Goal: Task Accomplishment & Management: Manage account settings

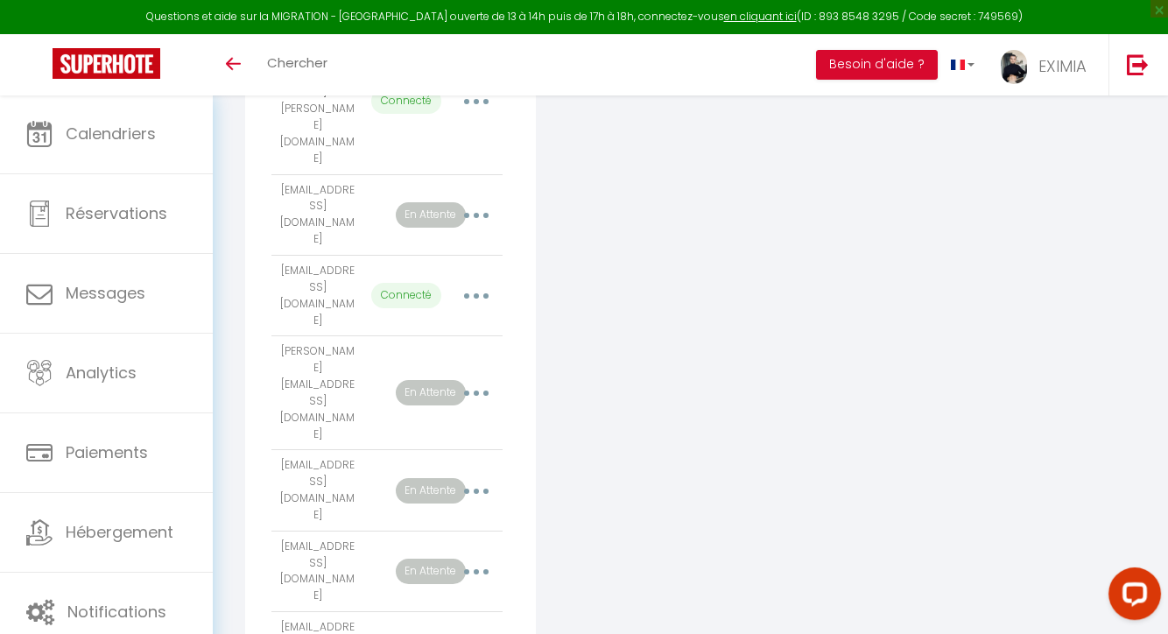
scroll to position [533, 0]
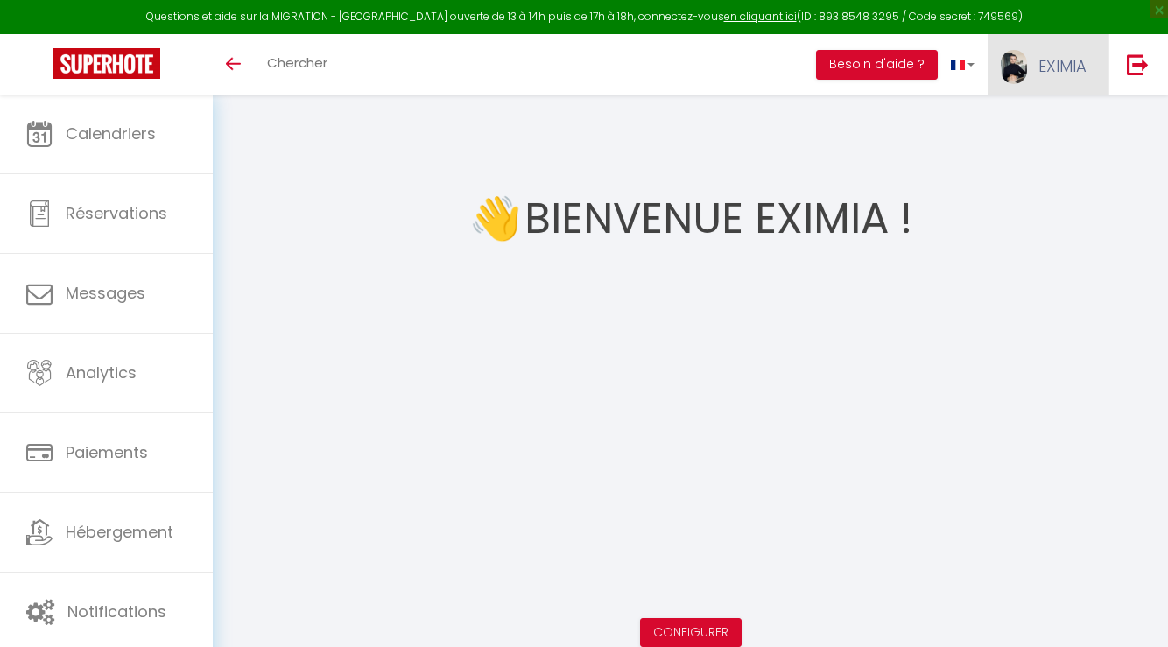
click at [1048, 53] on link "EXIMIA" at bounding box center [1047, 64] width 121 height 61
click at [1033, 122] on link "Paramètres" at bounding box center [1038, 122] width 130 height 30
select select "28"
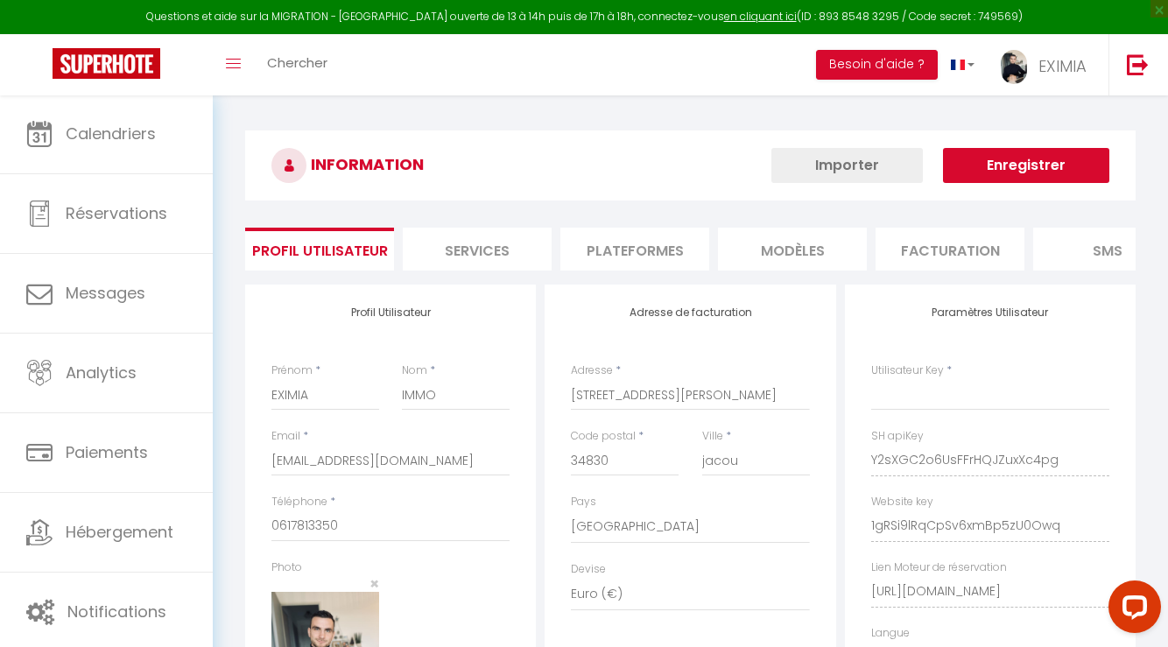
type input "Y2sXGC2o6UsFFrHQJZuxXc4pg"
type input "1gRSi9lRqCpSv6xmBp5zU0Owq"
type input "[URL][DOMAIN_NAME]"
select select "fr"
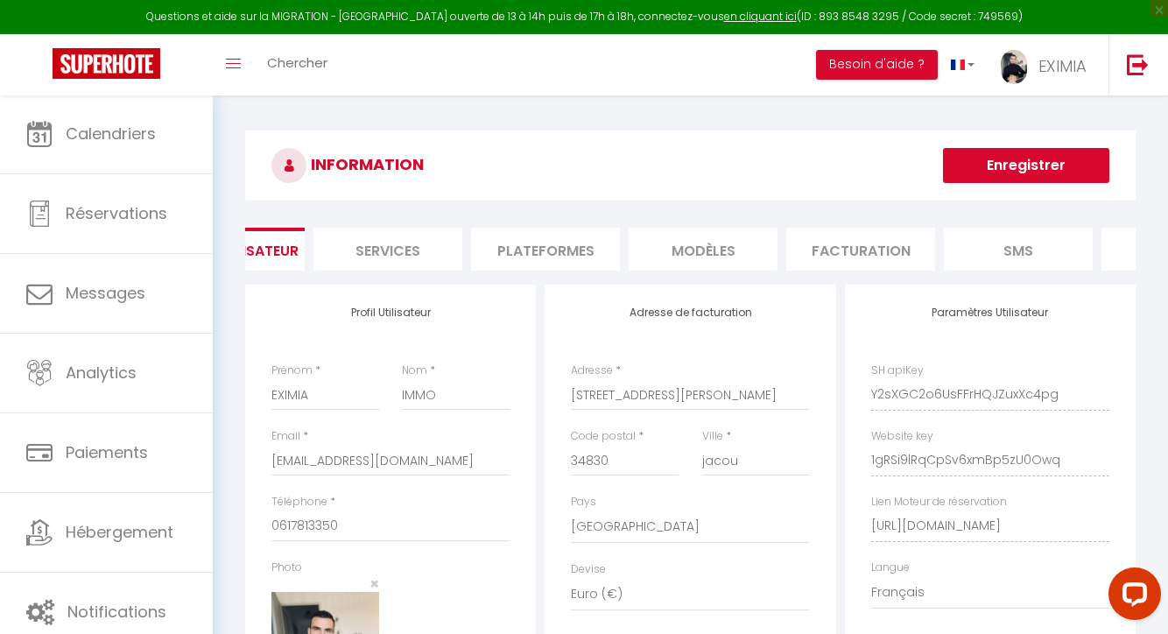
scroll to position [0, 153]
click at [493, 232] on li "Plateformes" at bounding box center [481, 249] width 149 height 43
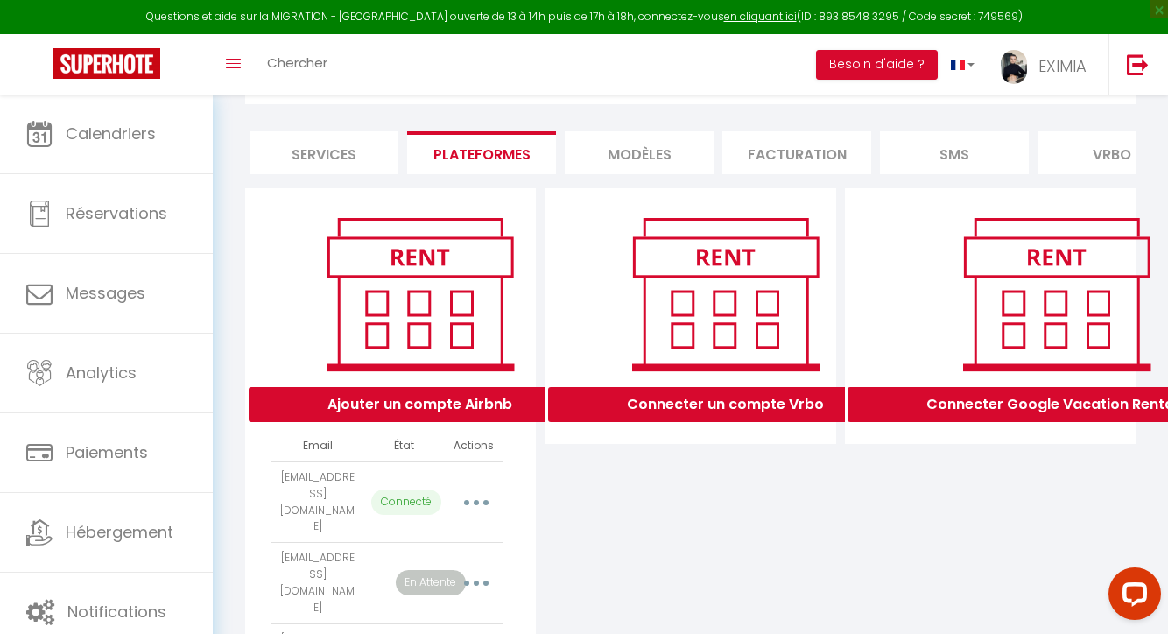
scroll to position [53, 0]
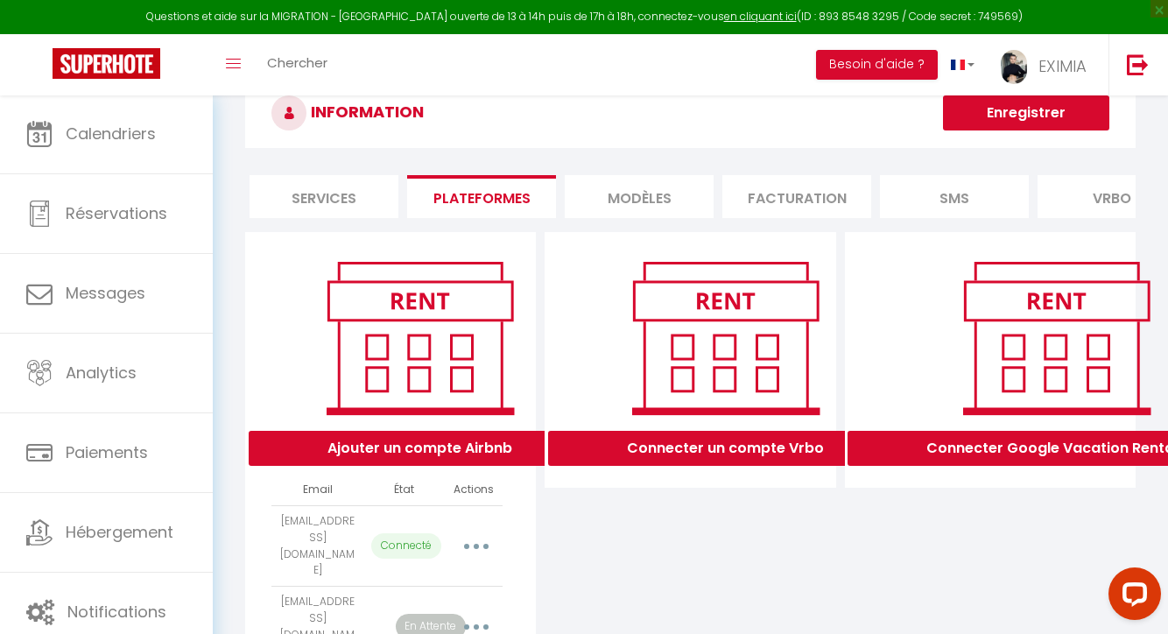
click at [464, 534] on button "button" at bounding box center [476, 546] width 49 height 28
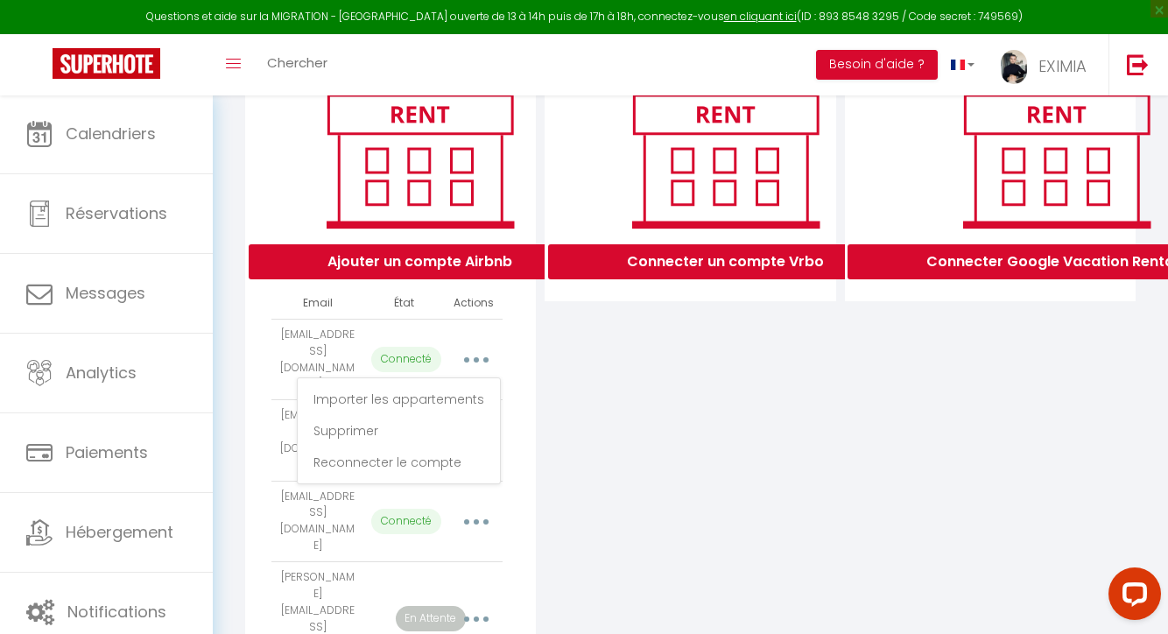
scroll to position [246, 0]
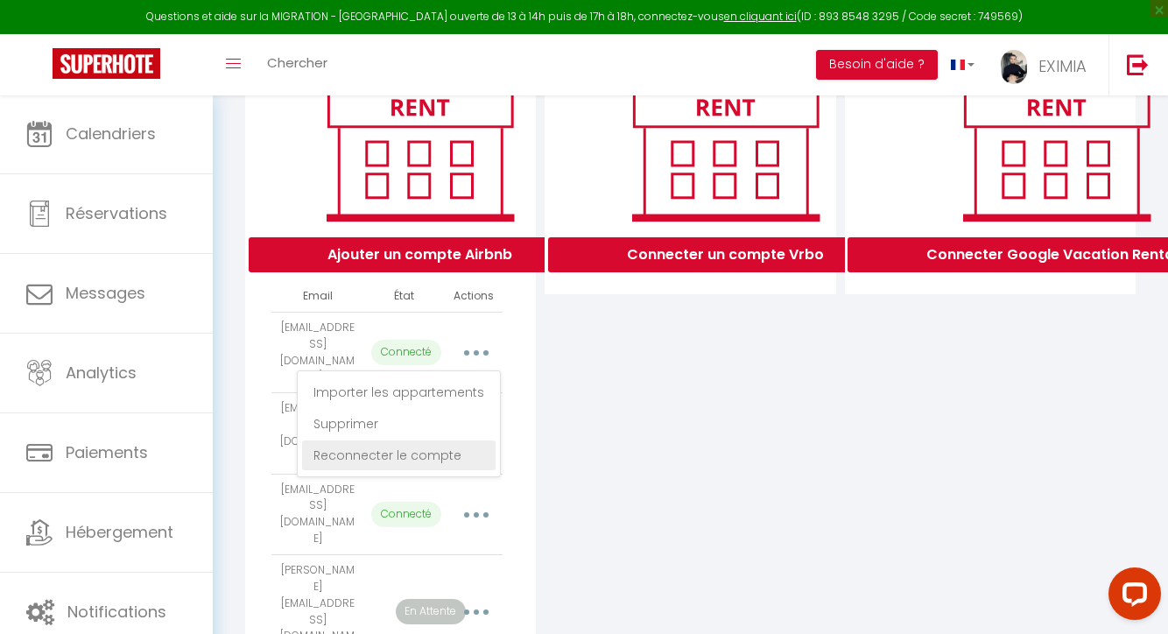
click at [374, 449] on link "Reconnecter le compte" at bounding box center [398, 455] width 193 height 30
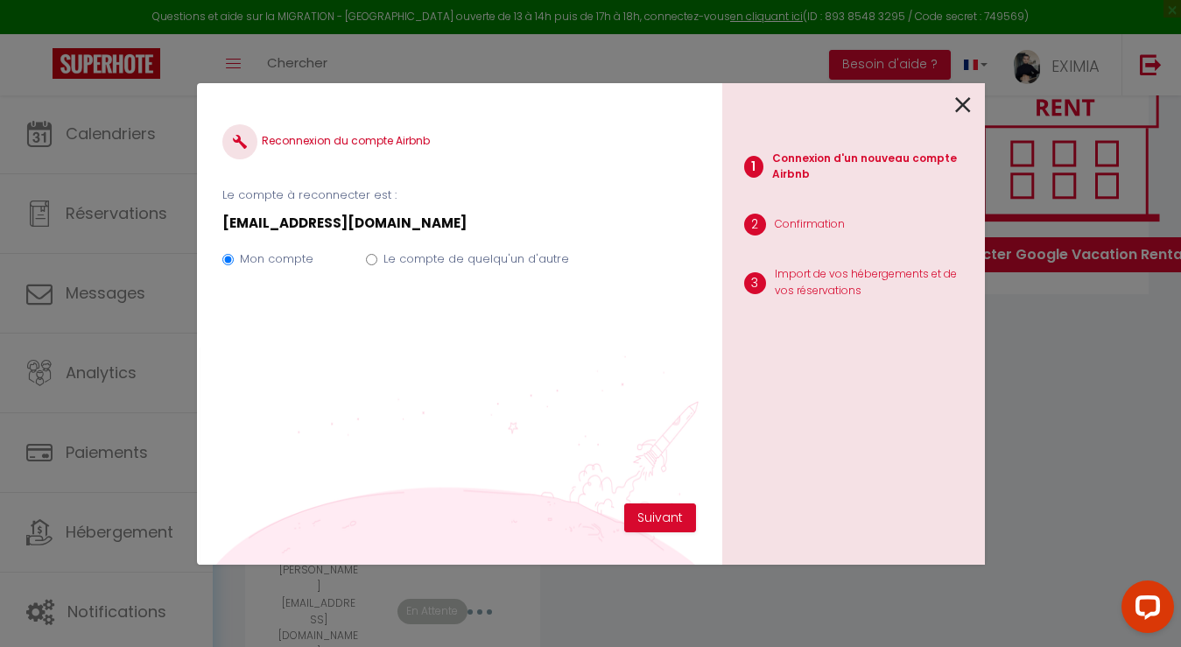
click at [481, 251] on label "Le compte de quelqu'un d'autre" at bounding box center [476, 259] width 186 height 18
click at [377, 254] on input "Le compte de quelqu'un d'autre" at bounding box center [371, 259] width 11 height 11
radio input "true"
radio input "false"
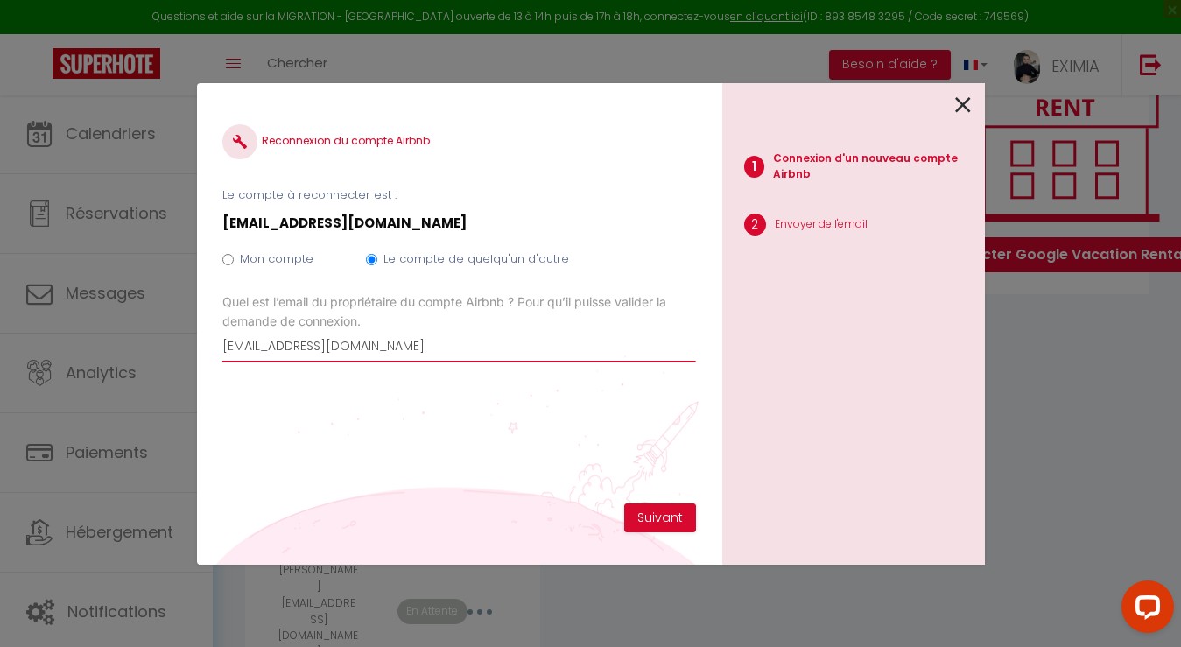
paste input "francoispajot@hot"
type input "[EMAIL_ADDRESS][DOMAIN_NAME]"
click at [648, 514] on button "Suivant" at bounding box center [660, 518] width 72 height 30
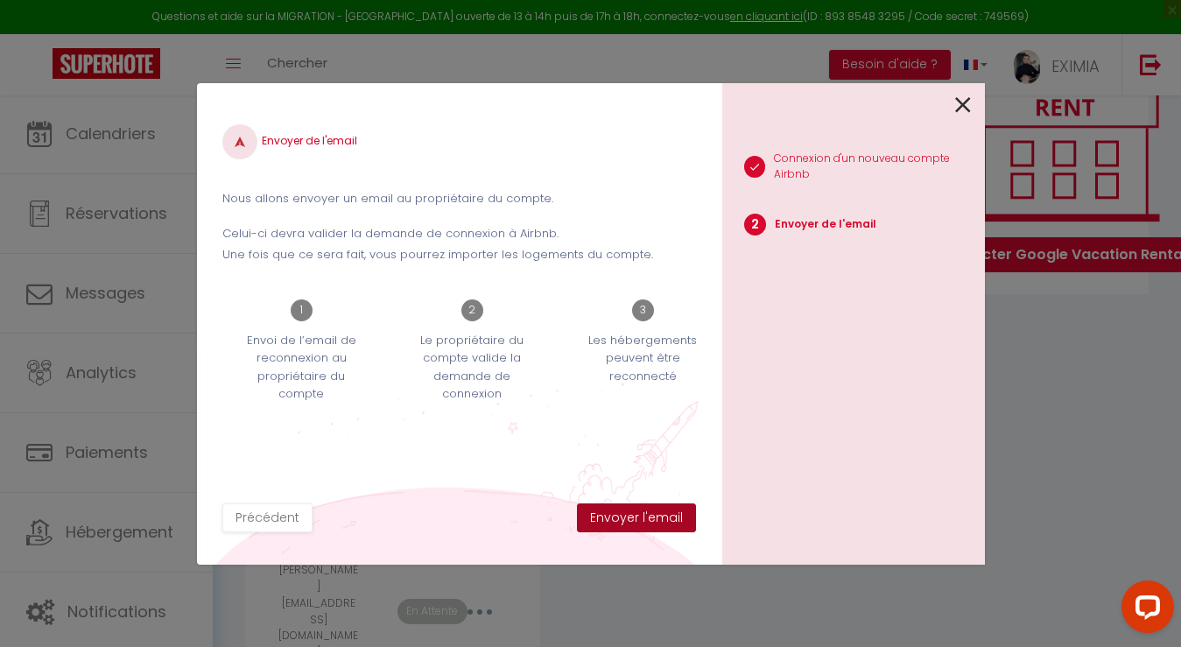
click at [645, 517] on button "Envoyer l'email" at bounding box center [636, 518] width 119 height 30
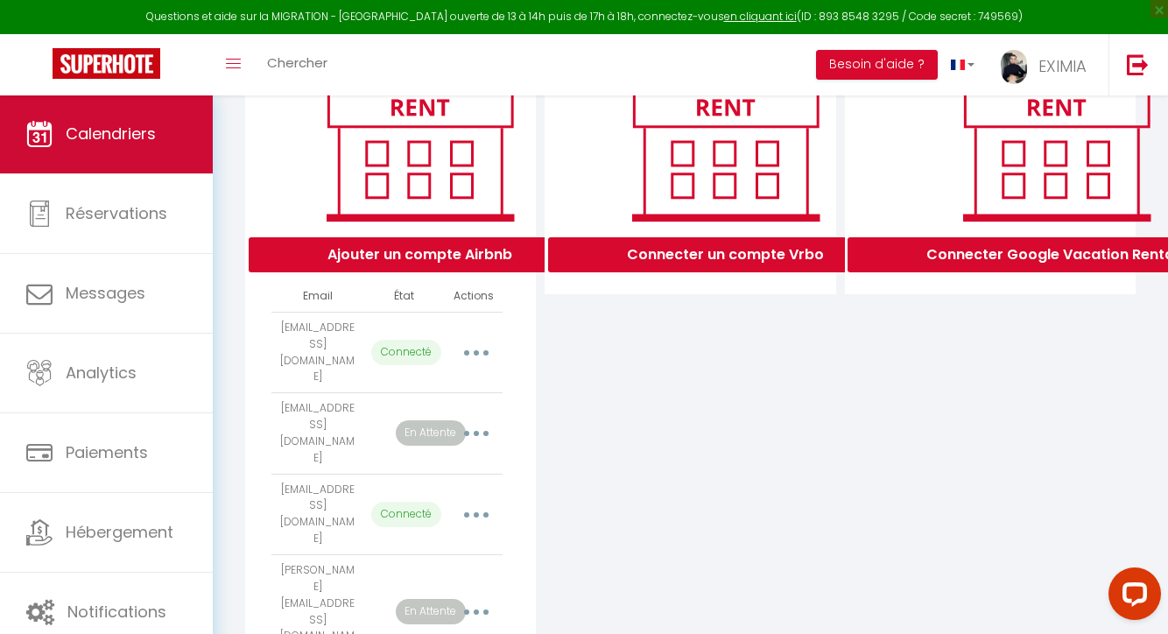
click at [109, 103] on link "Calendriers" at bounding box center [106, 134] width 213 height 79
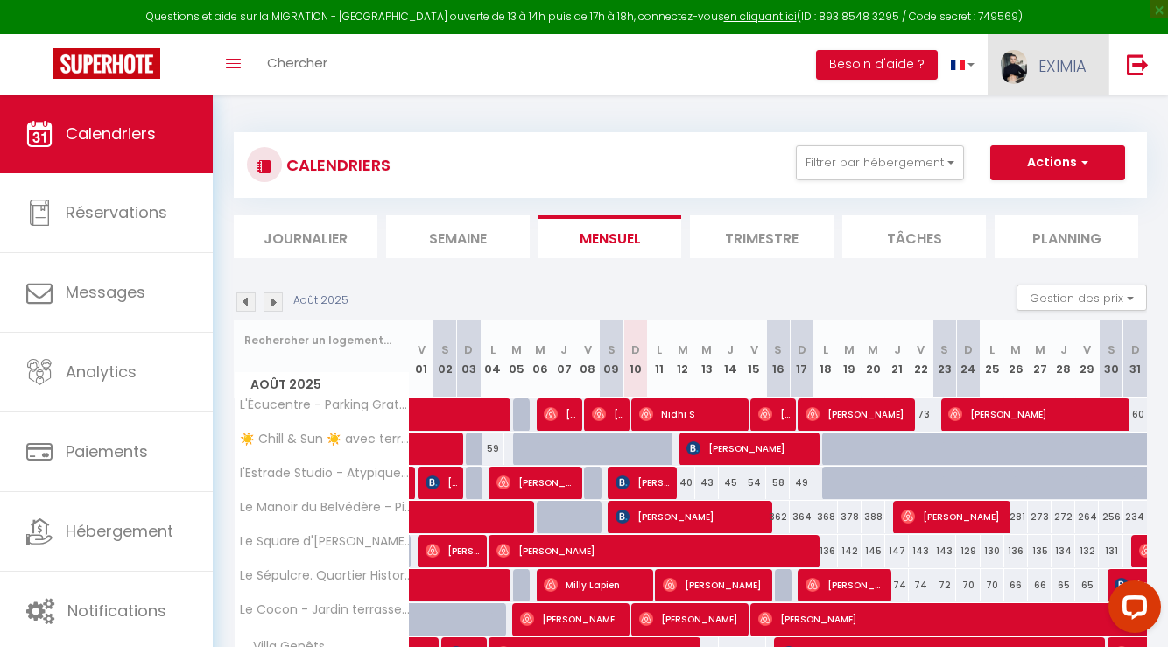
click at [1024, 91] on link "EXIMIA" at bounding box center [1047, 64] width 121 height 61
click at [1015, 116] on link "Paramètres" at bounding box center [1038, 122] width 130 height 30
select select "fr"
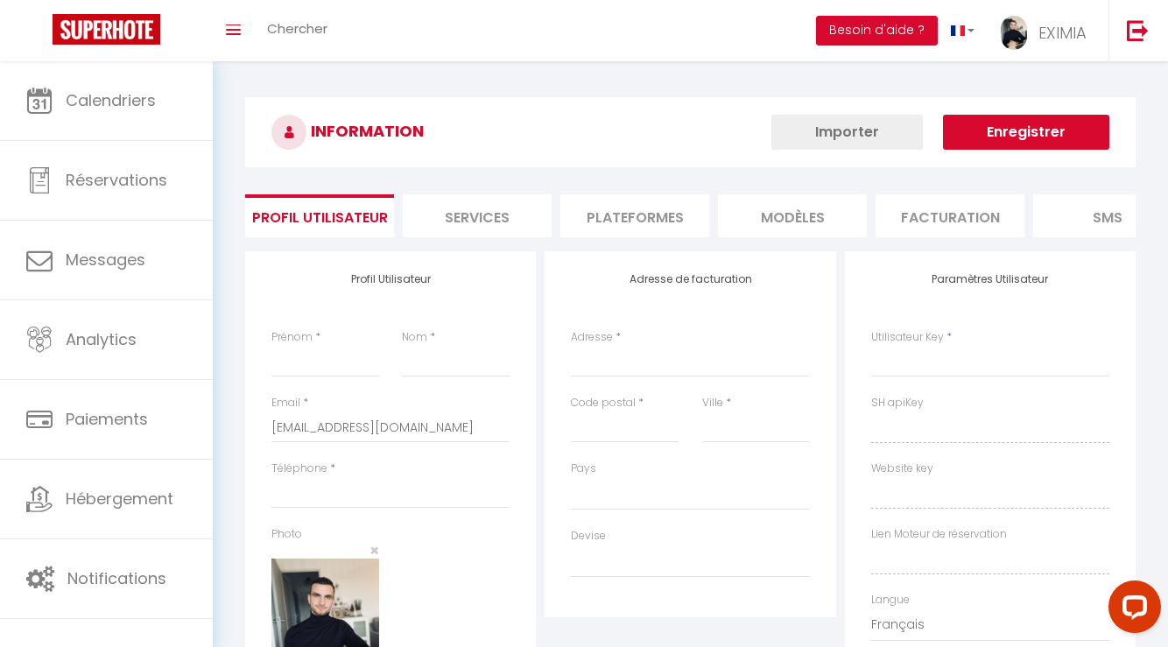
type input "EXIMIA"
type input "IMMO"
type input "0617813350"
type input "[STREET_ADDRESS][PERSON_NAME]"
type input "34830"
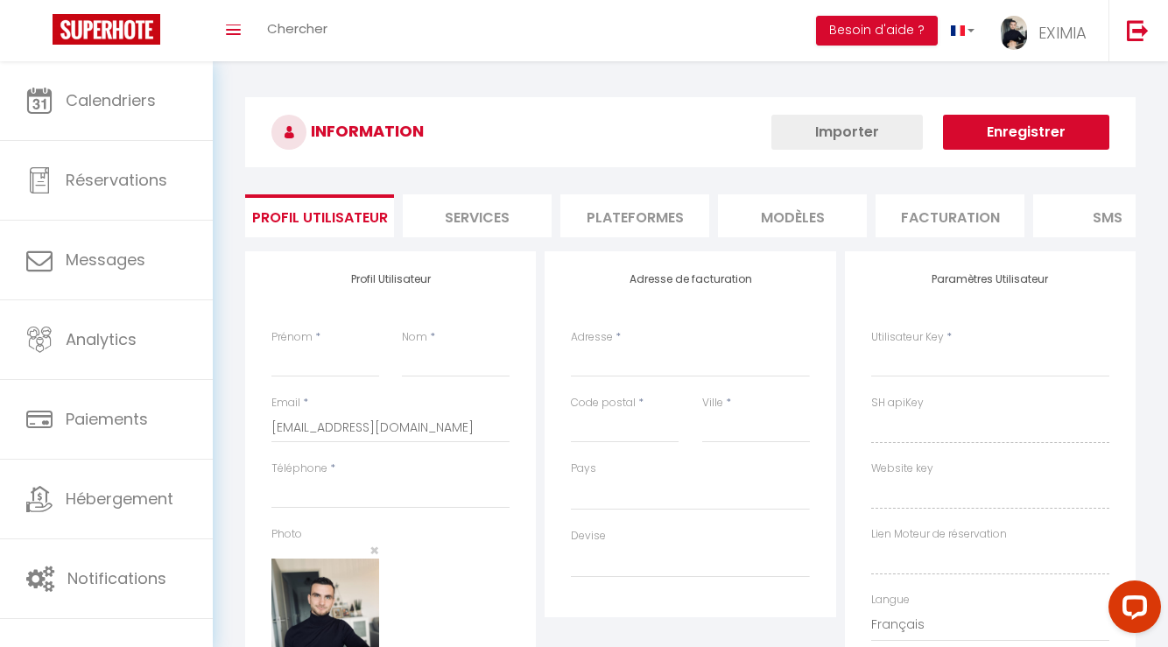
type input "jacou"
type input "Y2sXGC2o6UsFFrHQJZuxXc4pg"
type input "1gRSi9lRqCpSv6xmBp5zU0Owq"
type input "[URL][DOMAIN_NAME]"
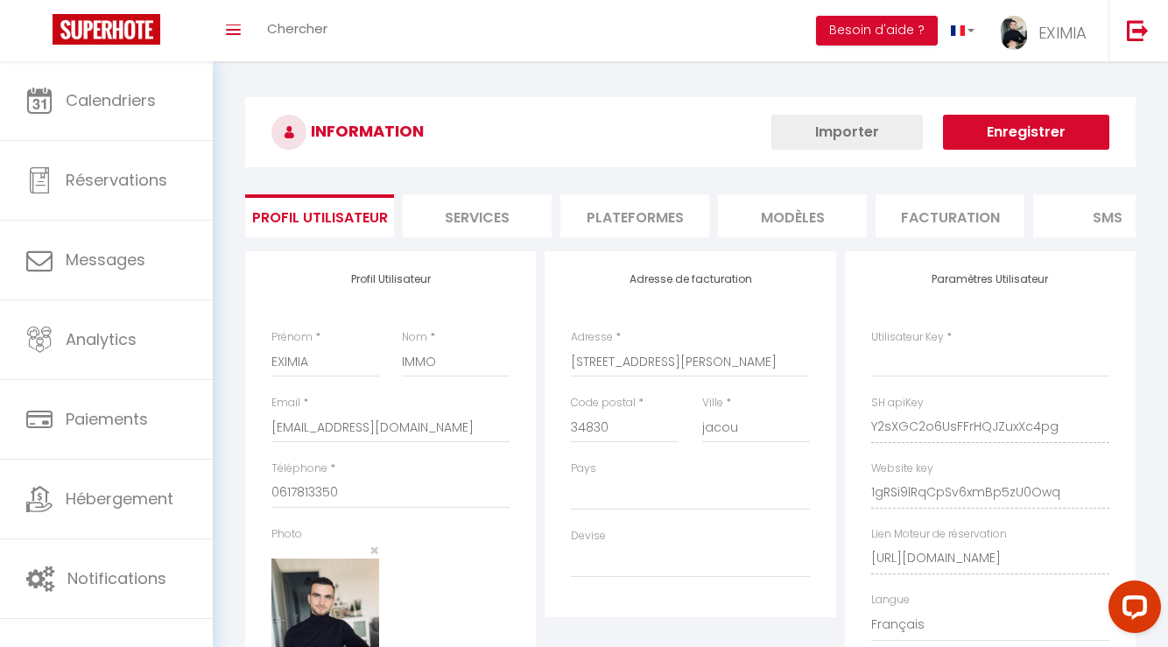
select select "28"
select select "fr"
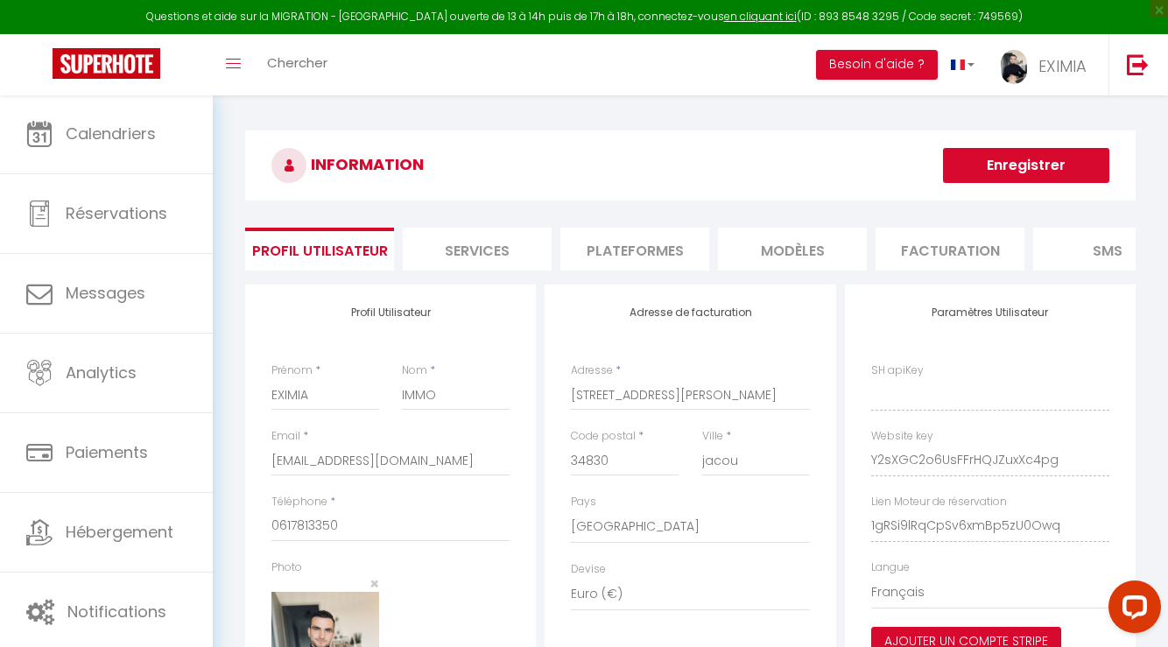
type input "Y2sXGC2o6UsFFrHQJZuxXc4pg"
type input "1gRSi9lRqCpSv6xmBp5zU0Owq"
type input "[URL][DOMAIN_NAME]"
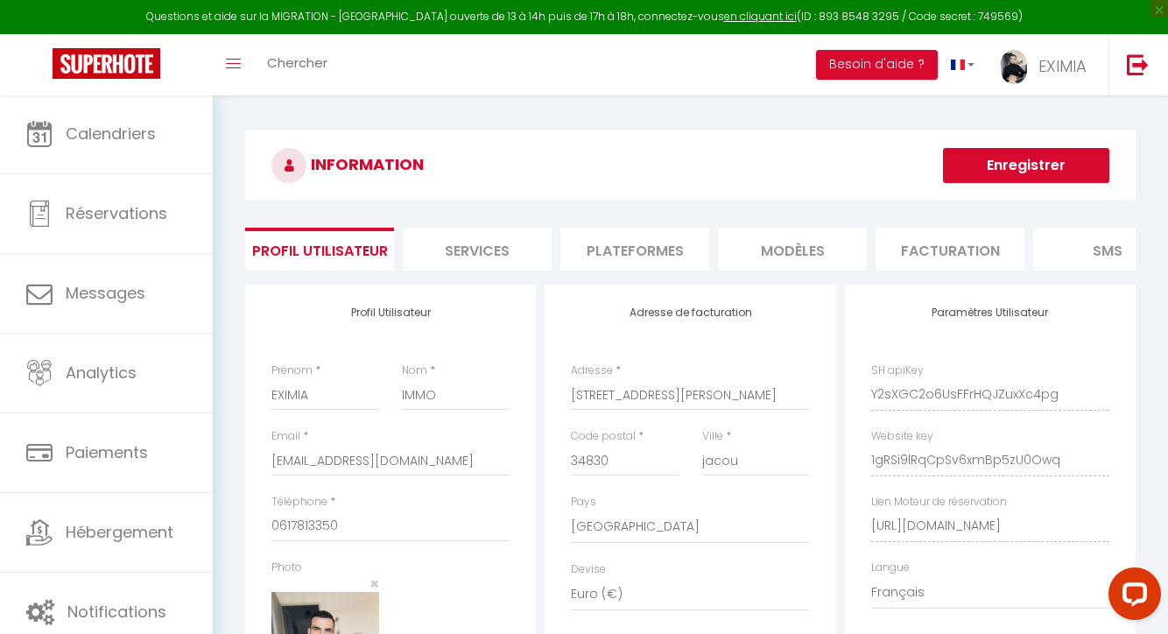
click at [616, 245] on li "Plateformes" at bounding box center [634, 249] width 149 height 43
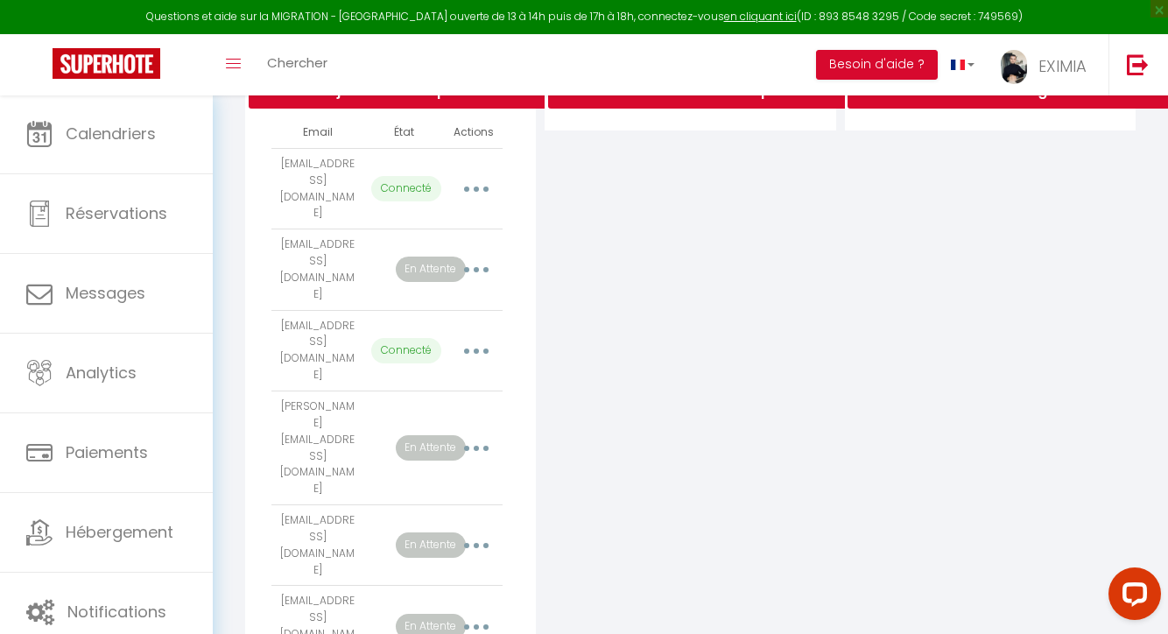
scroll to position [402, 0]
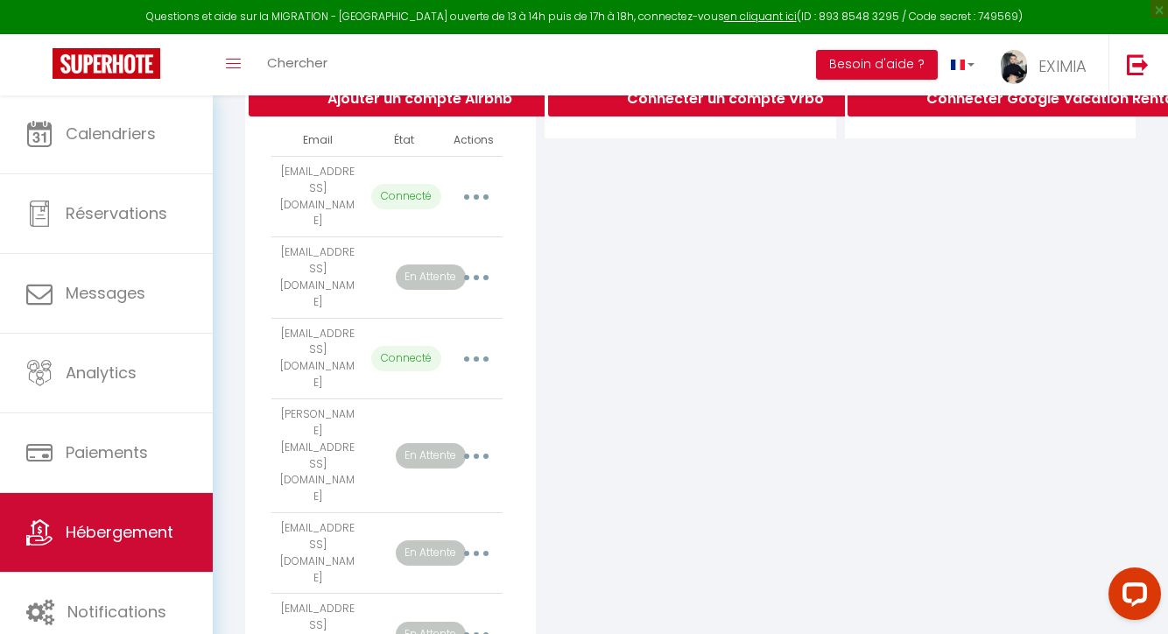
click at [115, 522] on span "Hébergement" at bounding box center [120, 532] width 108 height 22
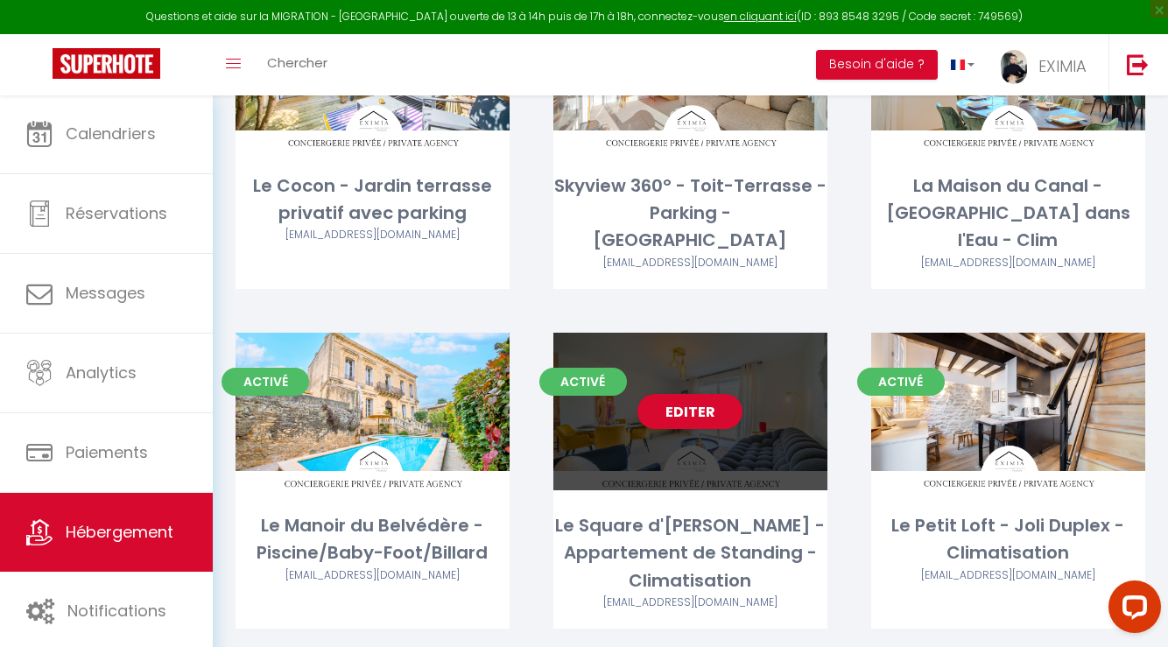
scroll to position [894, 0]
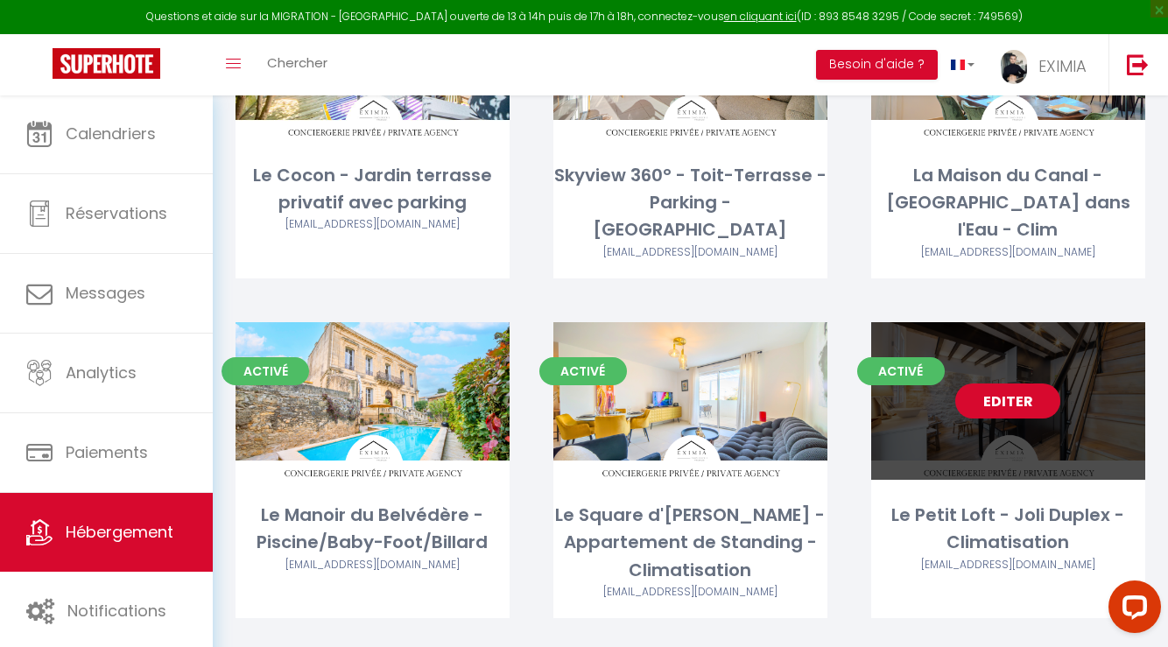
click at [1009, 383] on link "Editer" at bounding box center [1007, 400] width 105 height 35
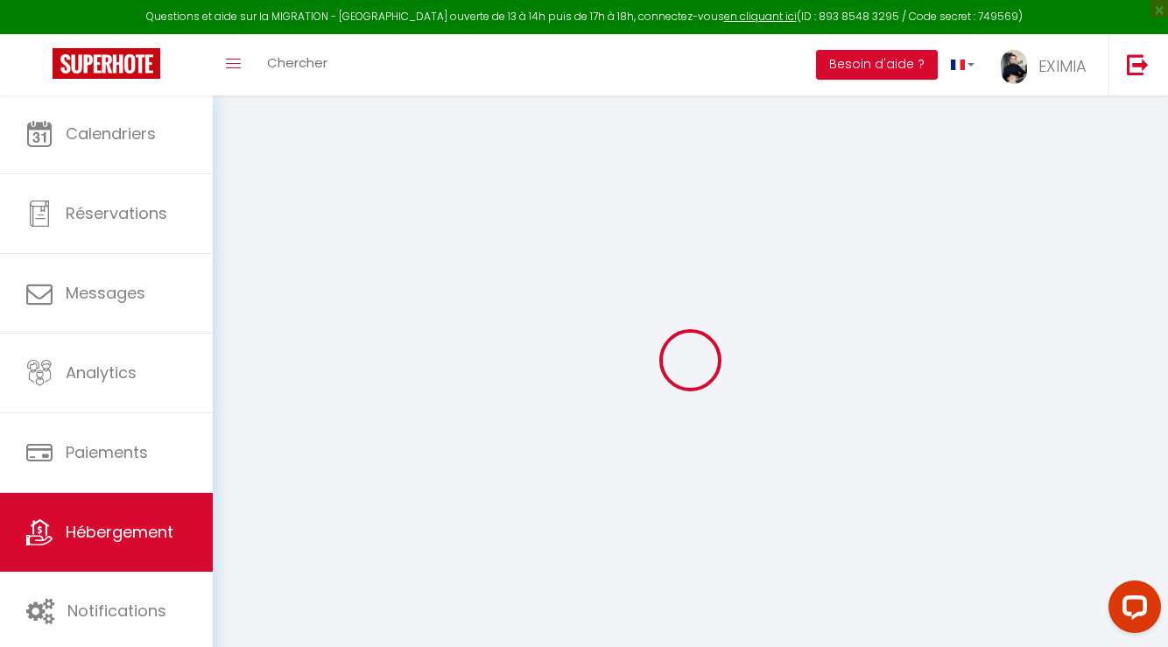
select select
checkbox input "false"
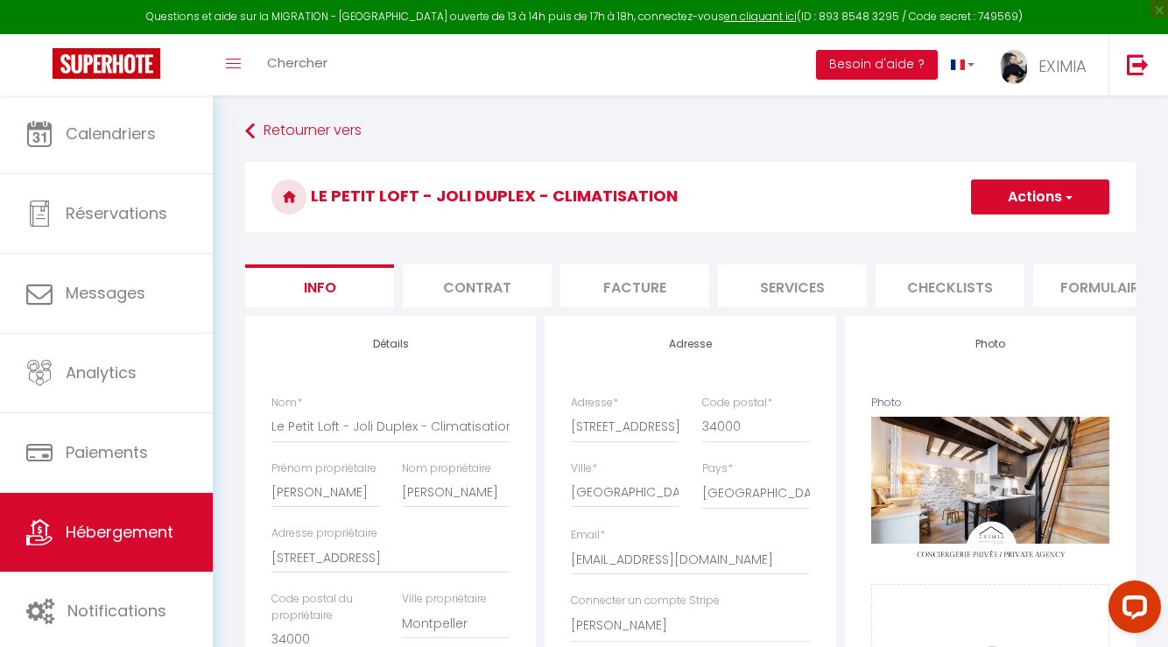
select select
checkbox input "false"
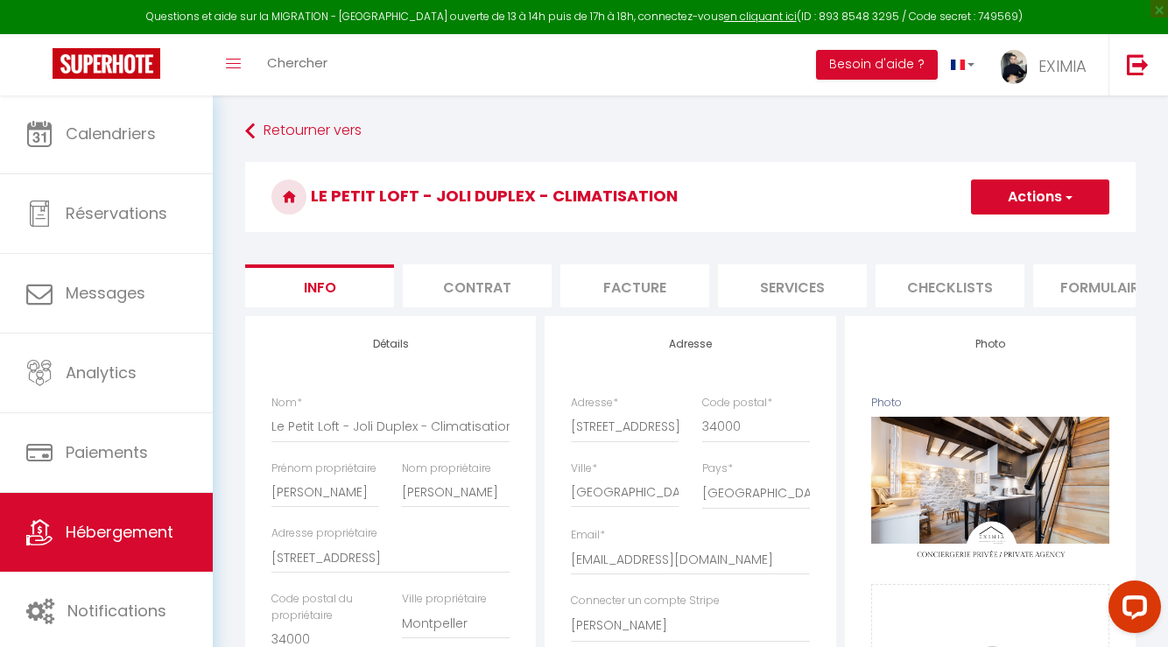
drag, startPoint x: 691, startPoint y: 306, endPoint x: 728, endPoint y: 306, distance: 37.6
click at [728, 306] on ul "Info Contrat Facture Services Checklists Formulaires Plateformes Paramètres Vrb…" at bounding box center [690, 285] width 890 height 43
click at [1111, 289] on li "Formulaires" at bounding box center [1107, 285] width 149 height 43
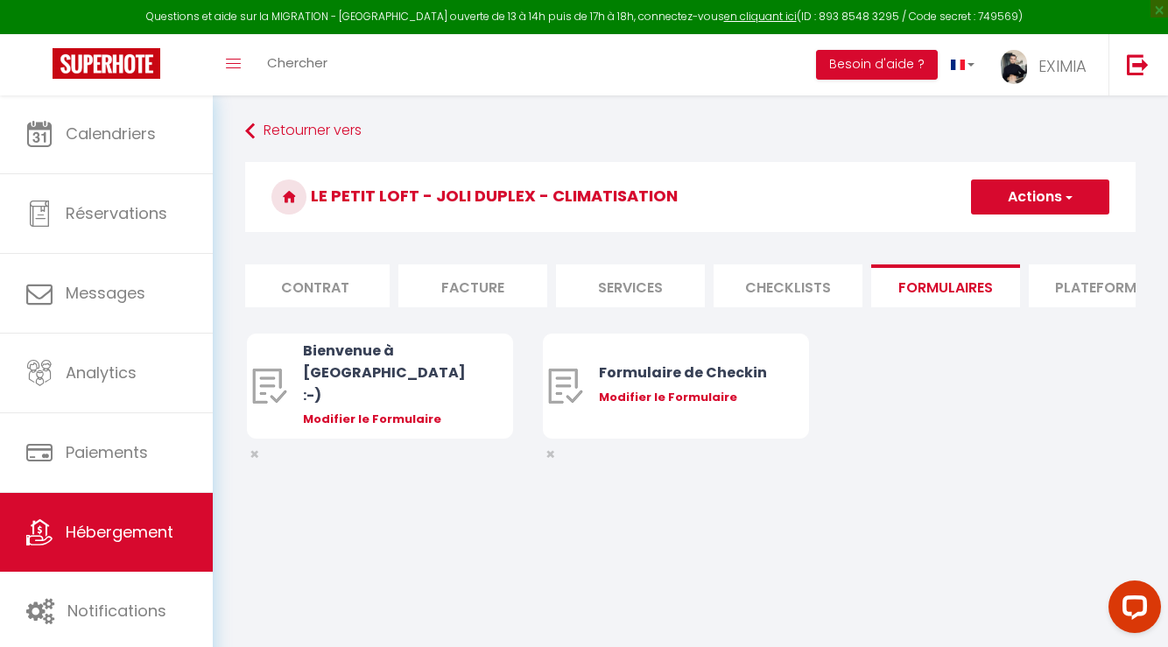
scroll to position [0, 164]
click at [1102, 286] on li "Plateformes" at bounding box center [1101, 285] width 149 height 43
select select "10587-855553532053669545"
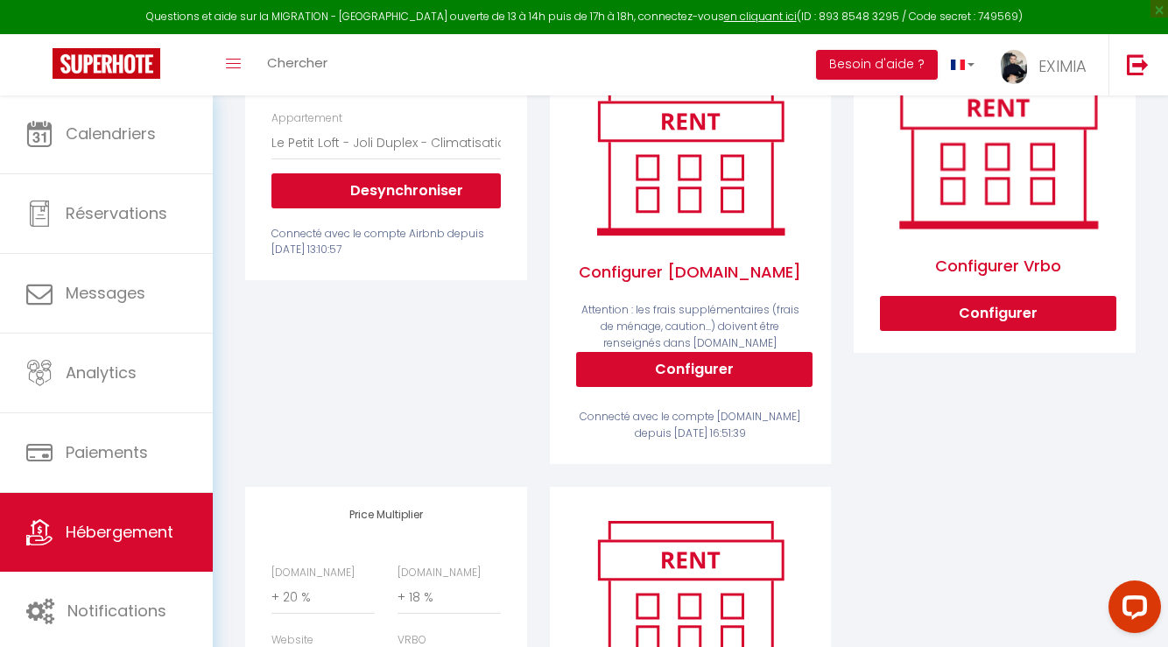
scroll to position [283, 0]
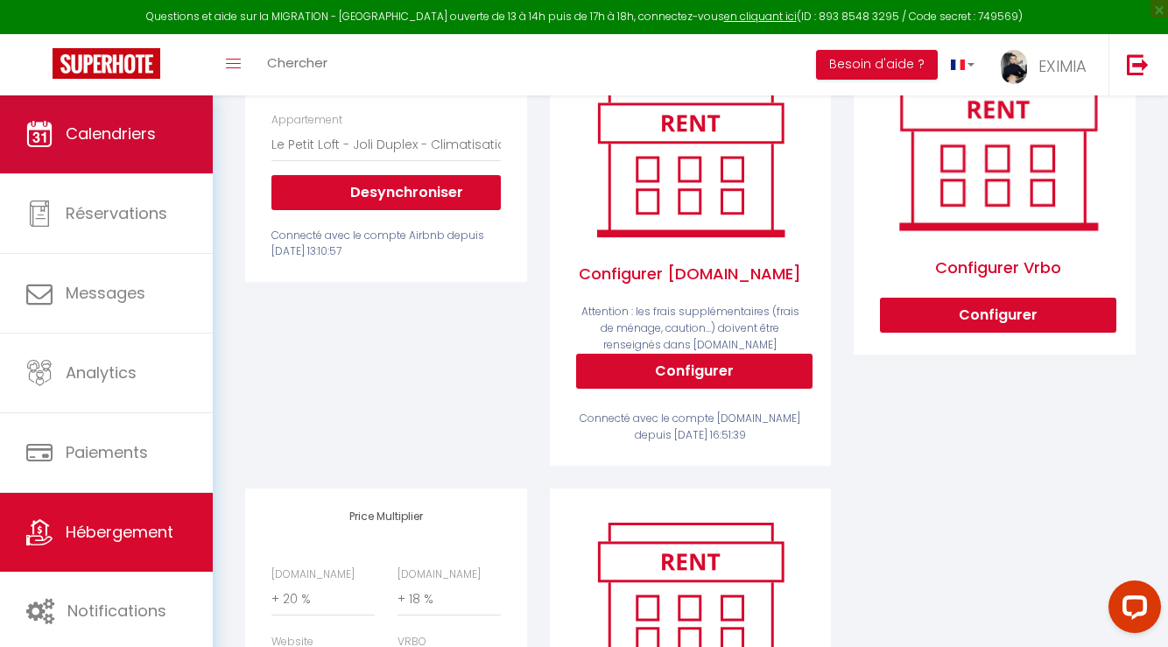
click at [190, 137] on link "Calendriers" at bounding box center [106, 134] width 213 height 79
